Goal: Navigation & Orientation: Find specific page/section

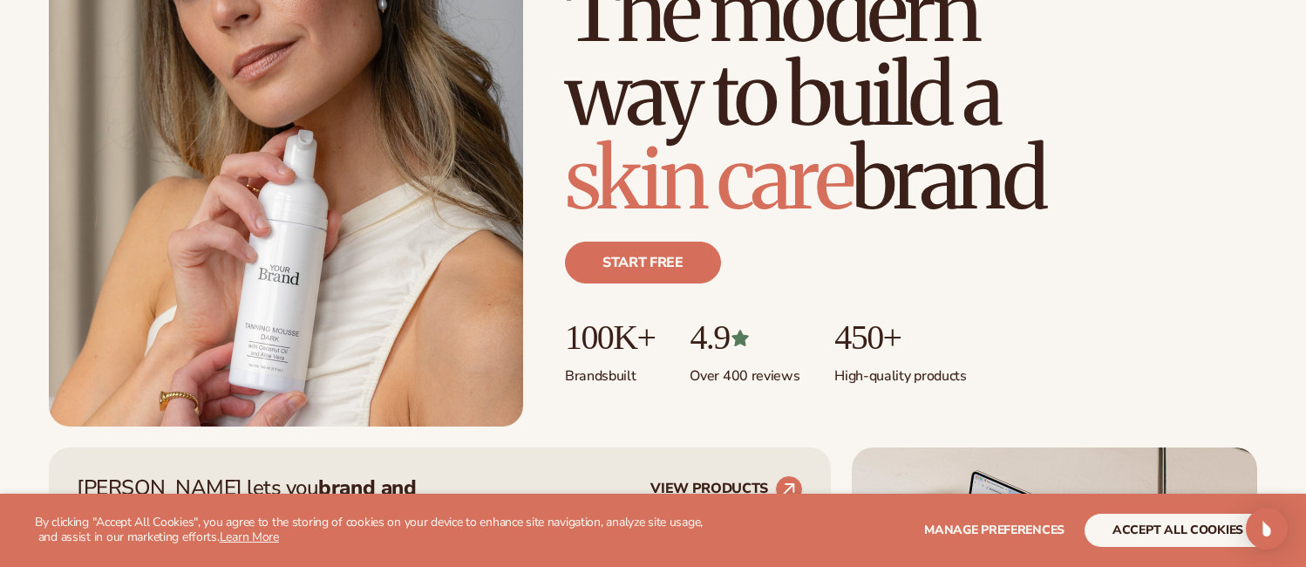
scroll to position [278, 0]
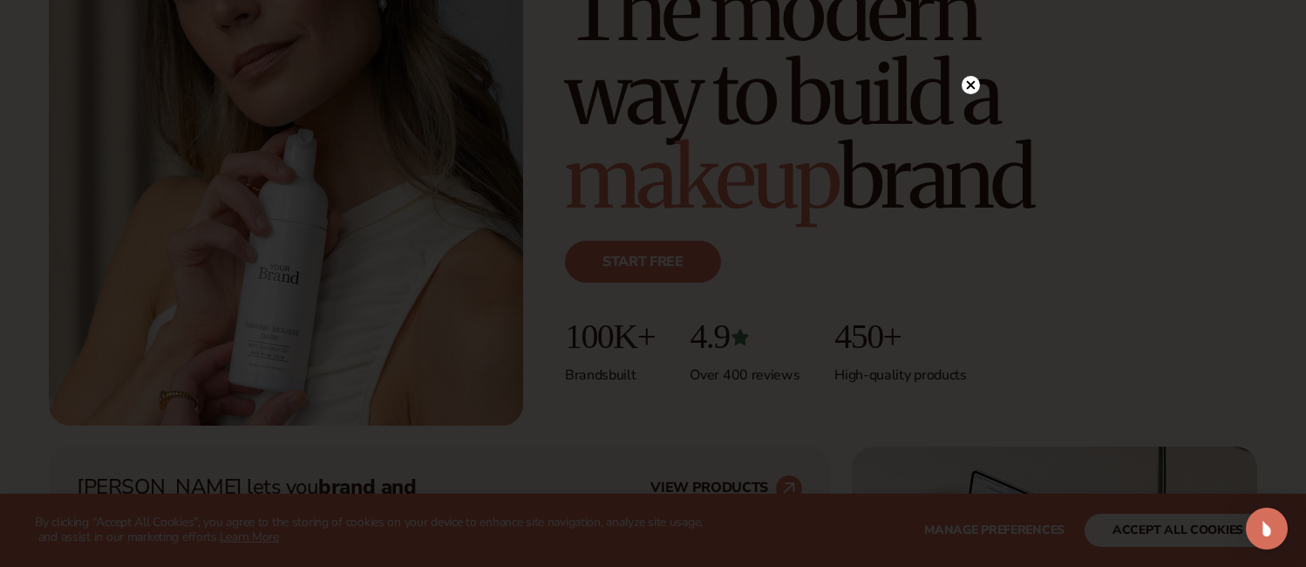
click at [971, 85] on icon at bounding box center [971, 84] width 9 height 9
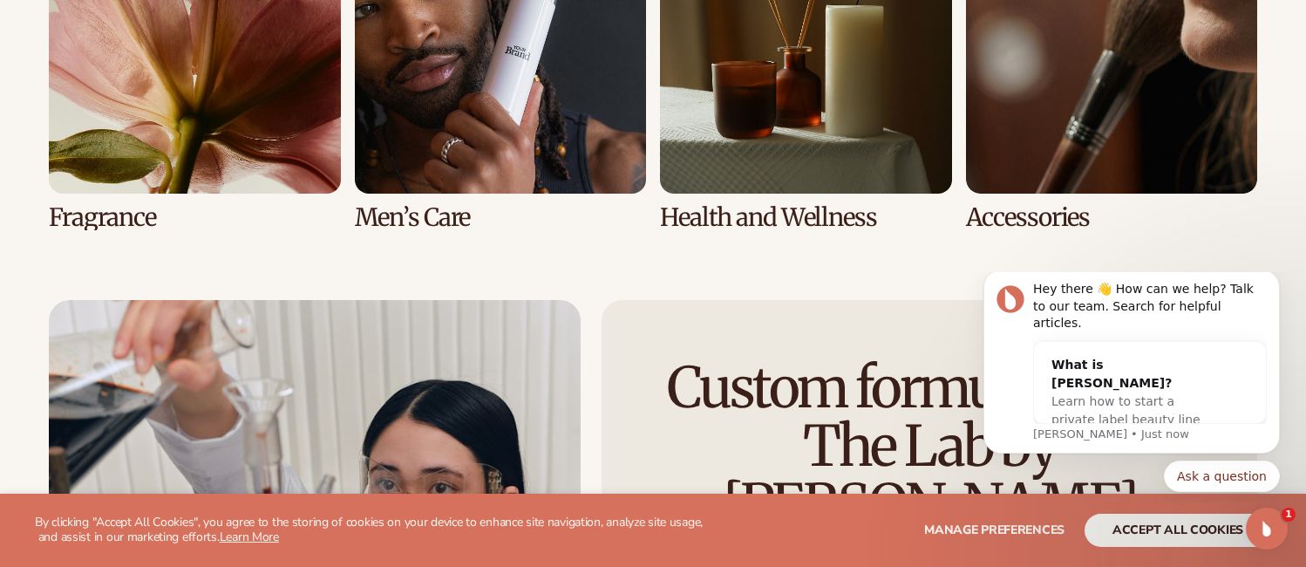
scroll to position [3890, 0]
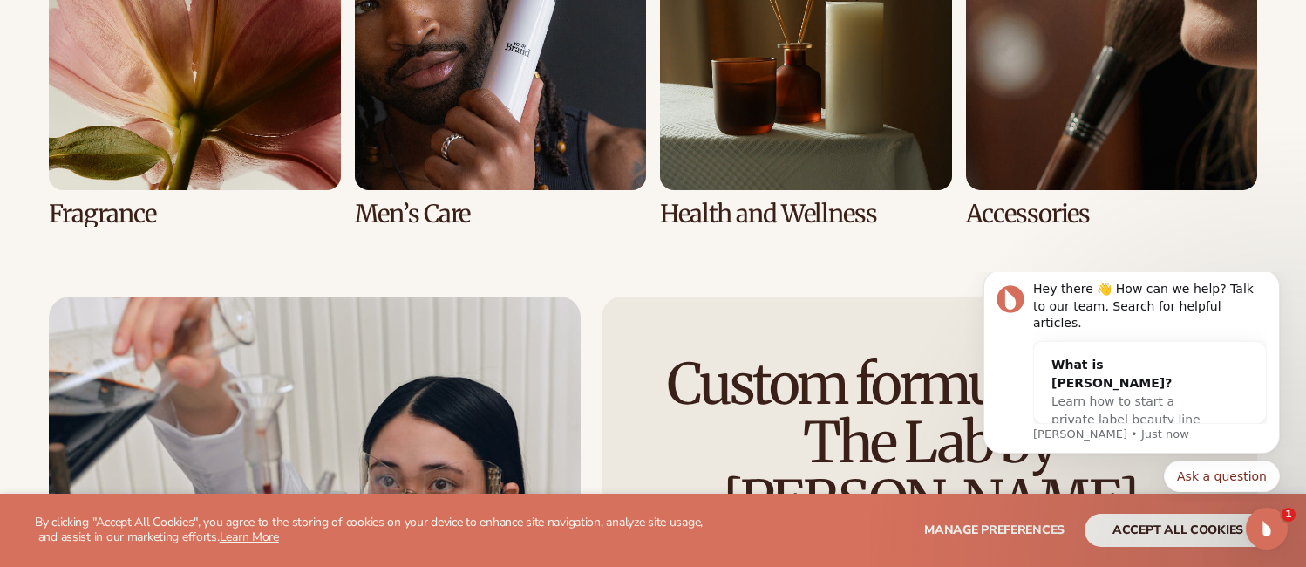
click at [762, 199] on link "7 / 8" at bounding box center [806, 62] width 292 height 329
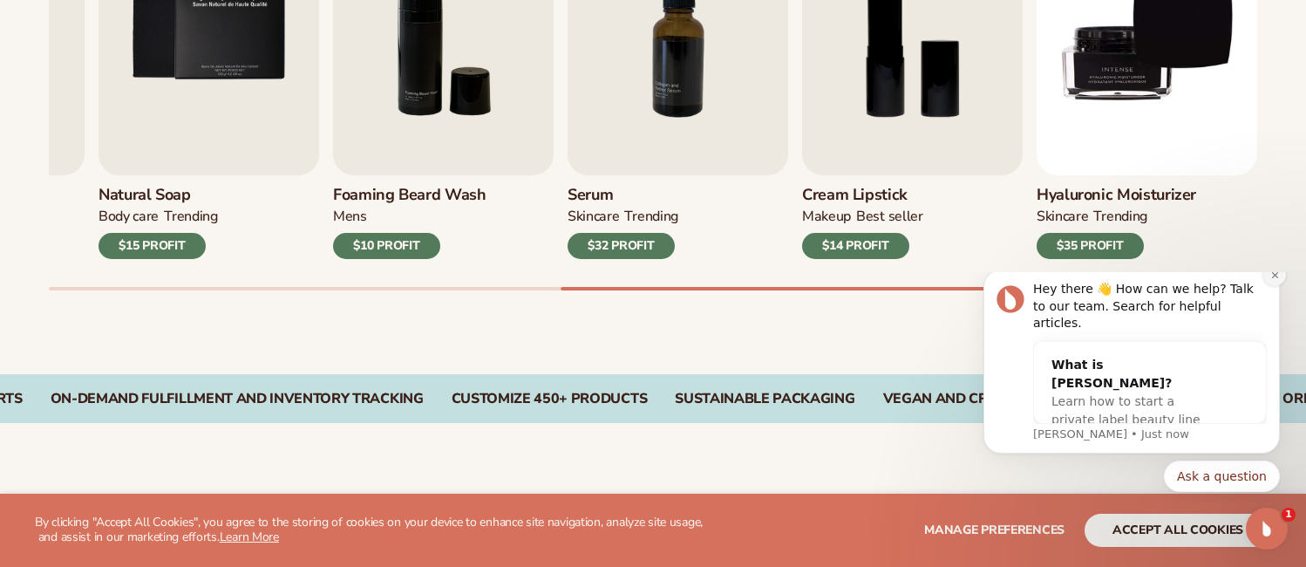
click at [1274, 280] on icon "Dismiss notification" at bounding box center [1275, 275] width 10 height 10
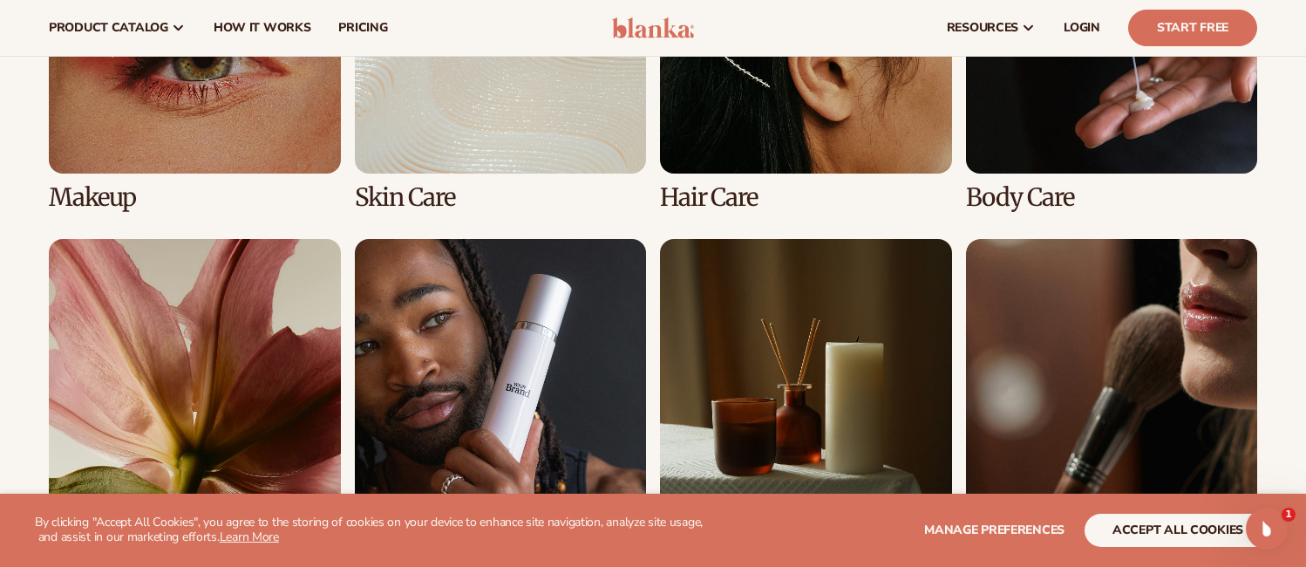
scroll to position [1410, 0]
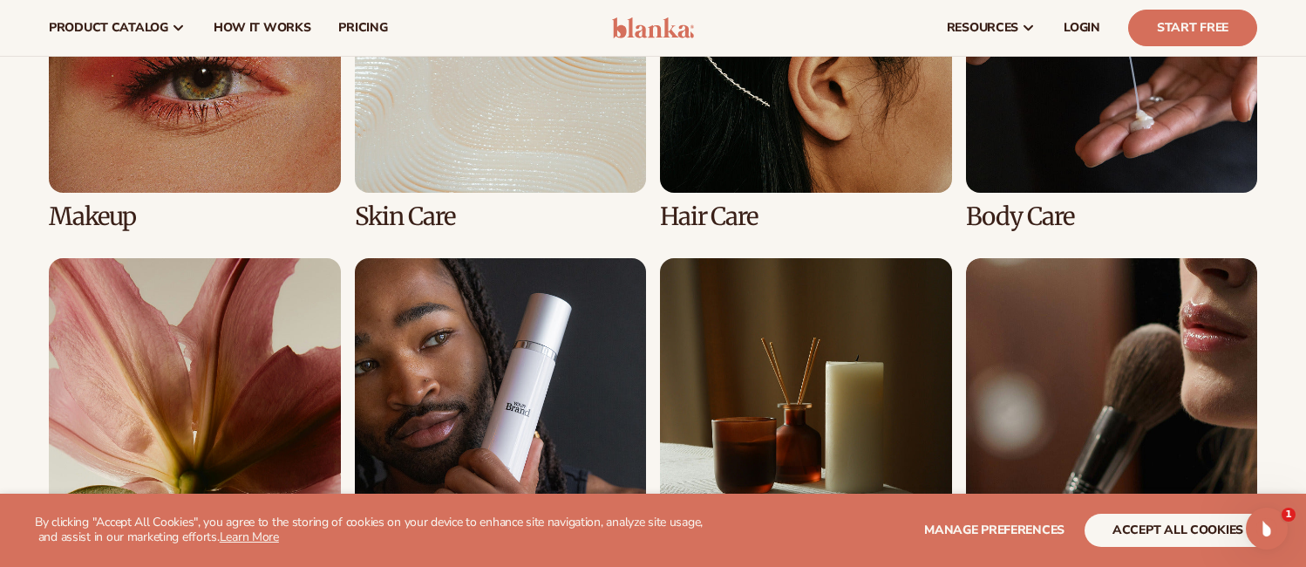
click at [743, 135] on link "3 / 8" at bounding box center [806, 66] width 292 height 329
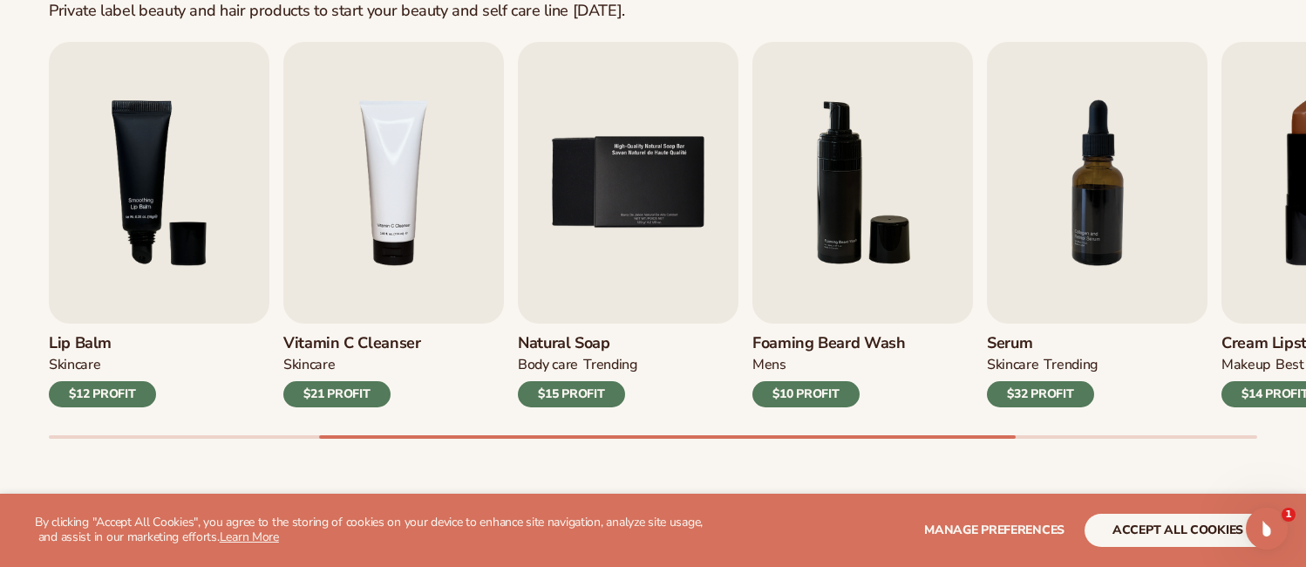
scroll to position [602, 0]
